Goal: Information Seeking & Learning: Learn about a topic

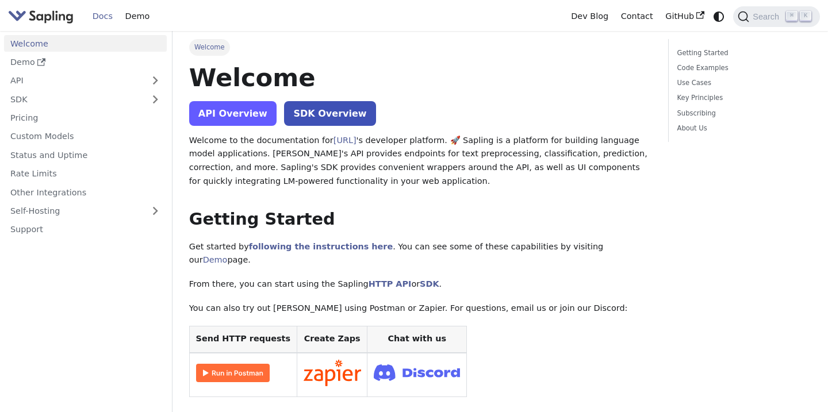
click at [236, 112] on link "API Overview" at bounding box center [232, 113] width 87 height 25
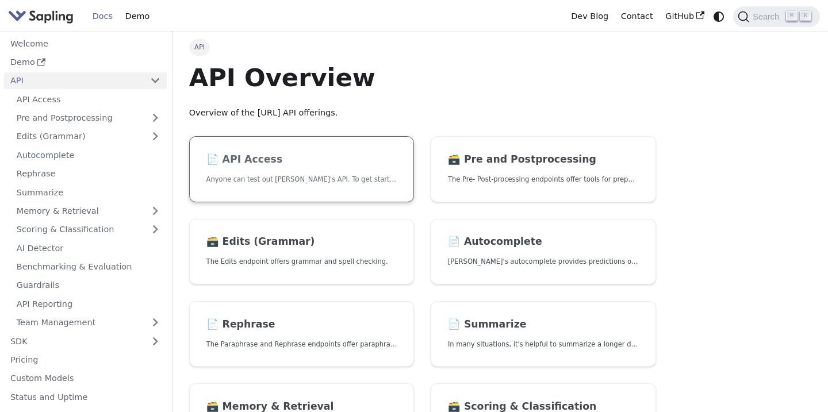
click at [352, 162] on h2 "📄️ API Access" at bounding box center [301, 159] width 191 height 13
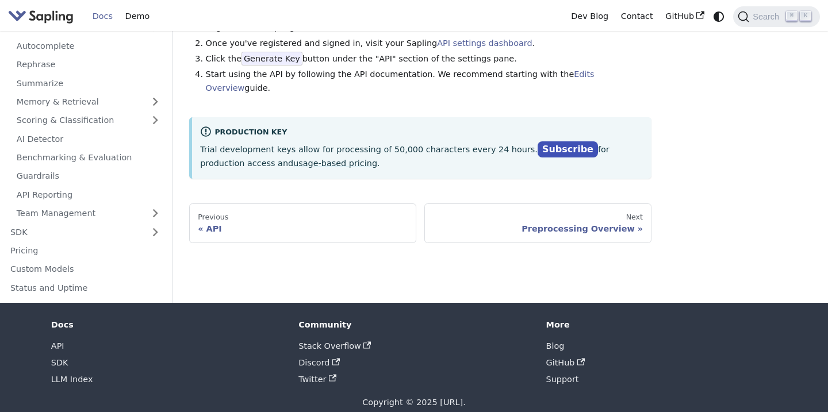
click at [316, 261] on div "API API Access API Access Anyone can test out Sapling's API. To get started wit…" at bounding box center [499, 112] width 655 height 381
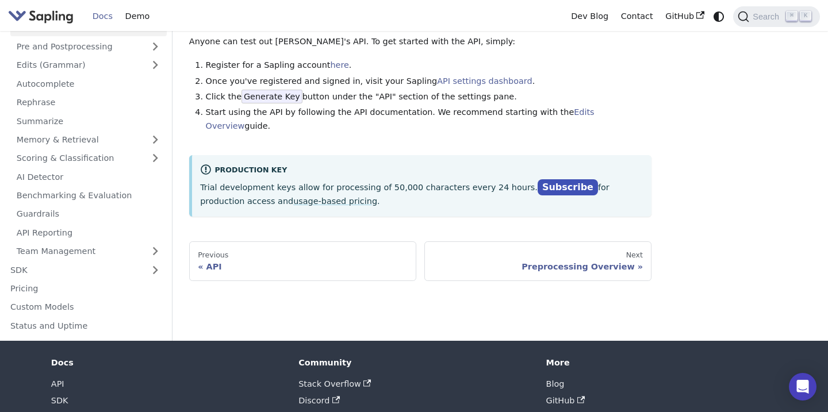
scroll to position [52, 0]
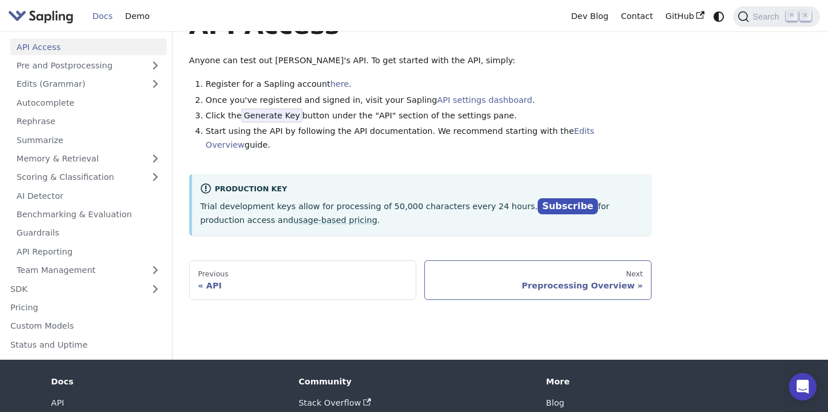
click at [529, 270] on div "Next" at bounding box center [537, 274] width 209 height 9
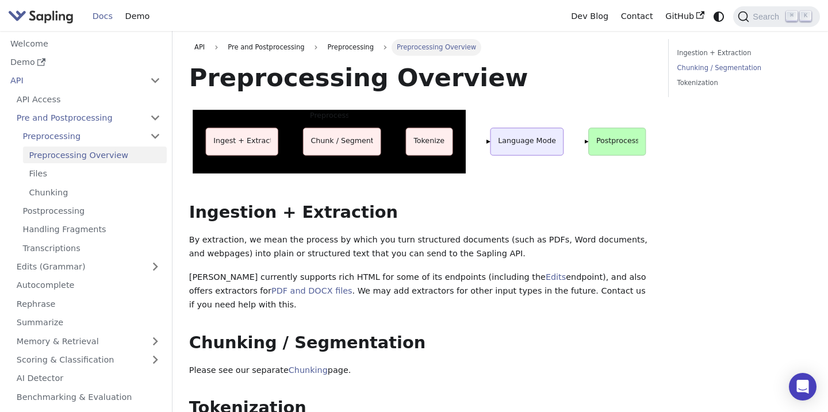
scroll to position [415, 0]
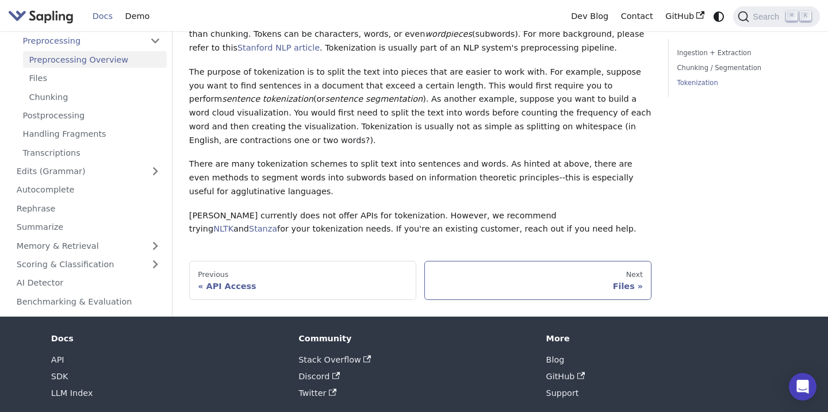
click at [512, 267] on link "Next Files" at bounding box center [537, 280] width 227 height 39
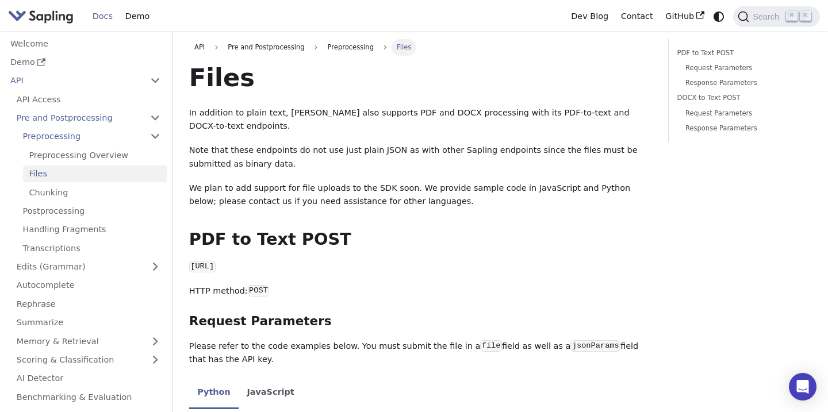
click at [38, 15] on img "Main" at bounding box center [41, 16] width 66 height 17
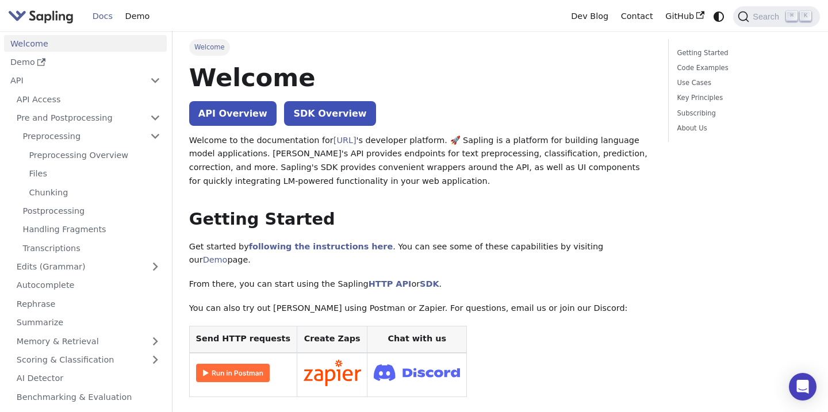
click at [38, 15] on img "Main" at bounding box center [41, 16] width 66 height 17
click at [106, 64] on link "Demo" at bounding box center [85, 62] width 163 height 17
click at [350, 141] on link "[URL]" at bounding box center [344, 140] width 23 height 9
